Goal: Information Seeking & Learning: Check status

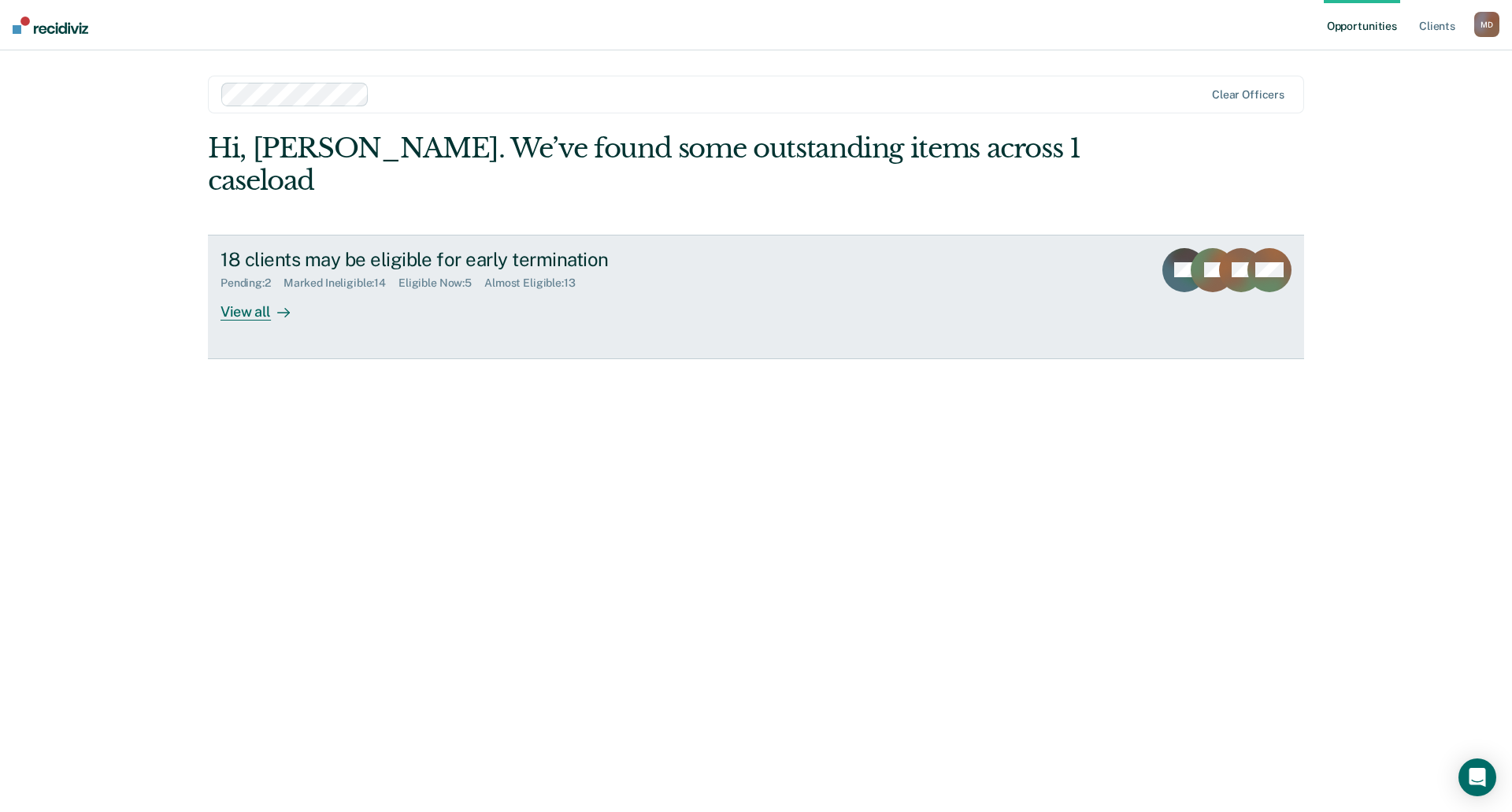
click at [253, 290] on div "View all" at bounding box center [264, 305] width 88 height 31
